Goal: Register for event/course

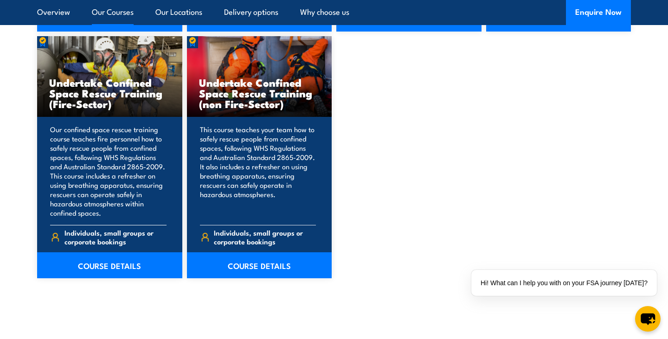
scroll to position [1011, 0]
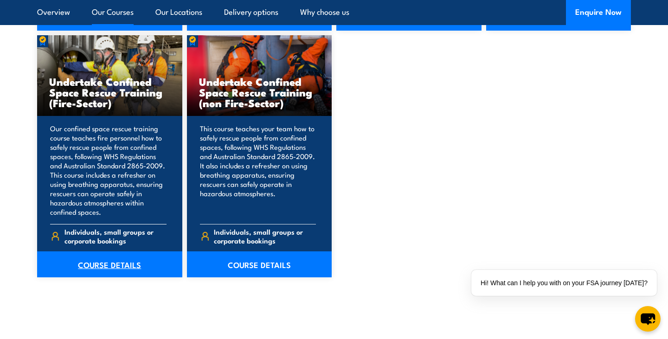
click at [117, 258] on link "COURSE DETAILS" at bounding box center [109, 265] width 145 height 26
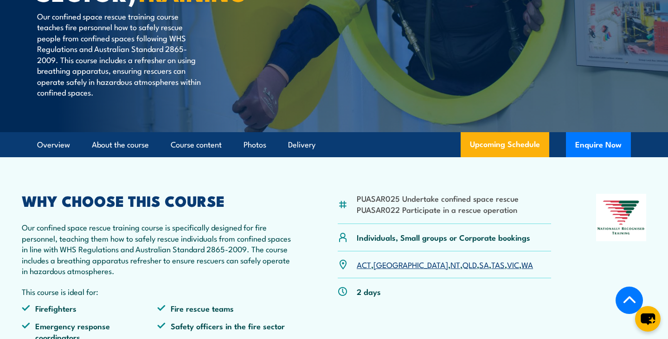
scroll to position [185, 0]
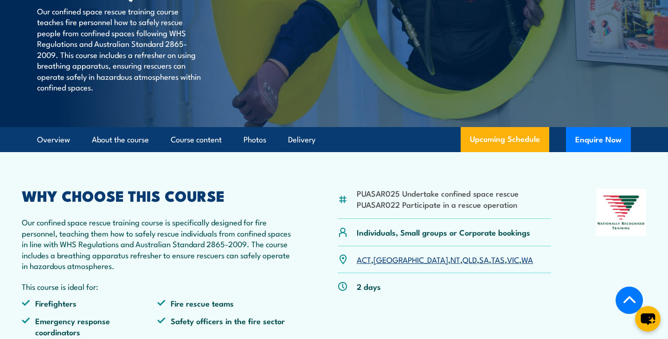
click at [389, 260] on link "[GEOGRAPHIC_DATA]" at bounding box center [411, 259] width 75 height 11
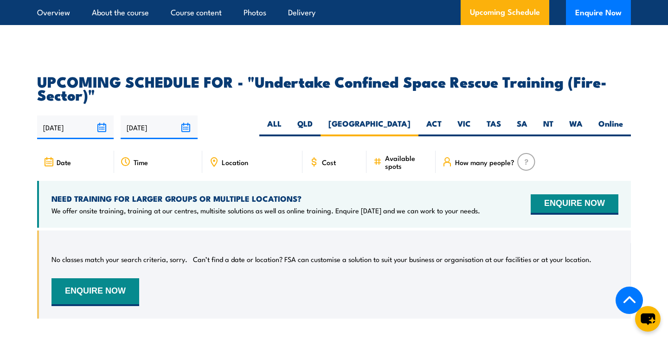
scroll to position [1460, 0]
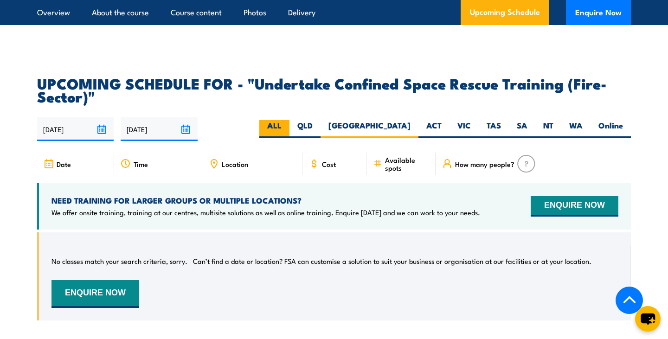
click at [290, 120] on label "ALL" at bounding box center [274, 129] width 30 height 18
click at [288, 120] on input "ALL" at bounding box center [285, 123] width 6 height 6
radio input "true"
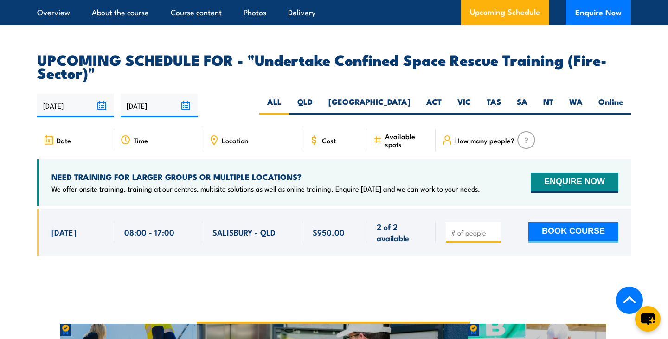
scroll to position [1484, 0]
